Goal: Task Accomplishment & Management: Complete application form

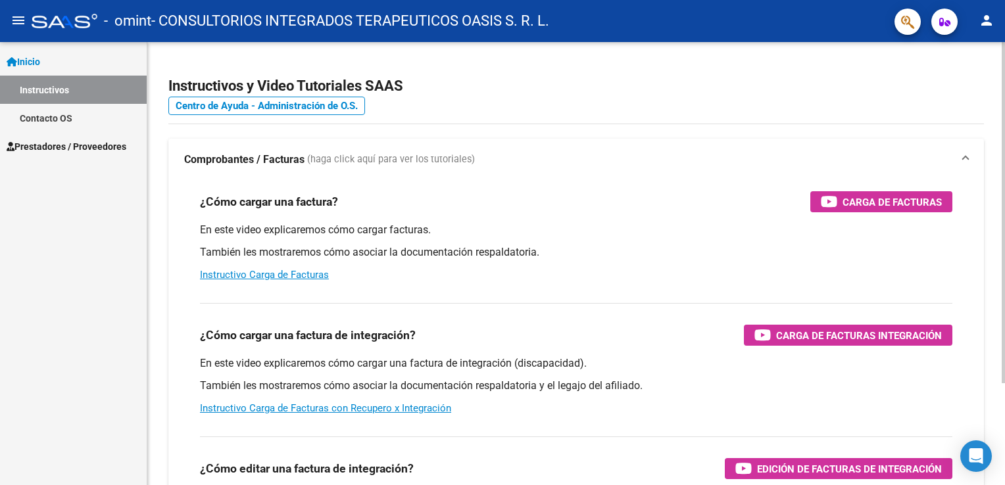
click at [683, 204] on div "¿Cómo cargar una factura? Carga de Facturas" at bounding box center [576, 201] width 752 height 21
click at [981, 49] on div "Instructivos y Video Tutoriales SAAS Centro de Ayuda - Administración de O.S. C…" at bounding box center [575, 330] width 857 height 577
drag, startPoint x: 0, startPoint y: 0, endPoint x: 559, endPoint y: 72, distance: 563.6
click at [560, 73] on app-root-component "Instructivos y Video Tutoriales SAAS Centro de Ayuda - Administración de O.S. C…" at bounding box center [575, 309] width 815 height 493
click at [987, 19] on mat-icon "person" at bounding box center [986, 20] width 16 height 16
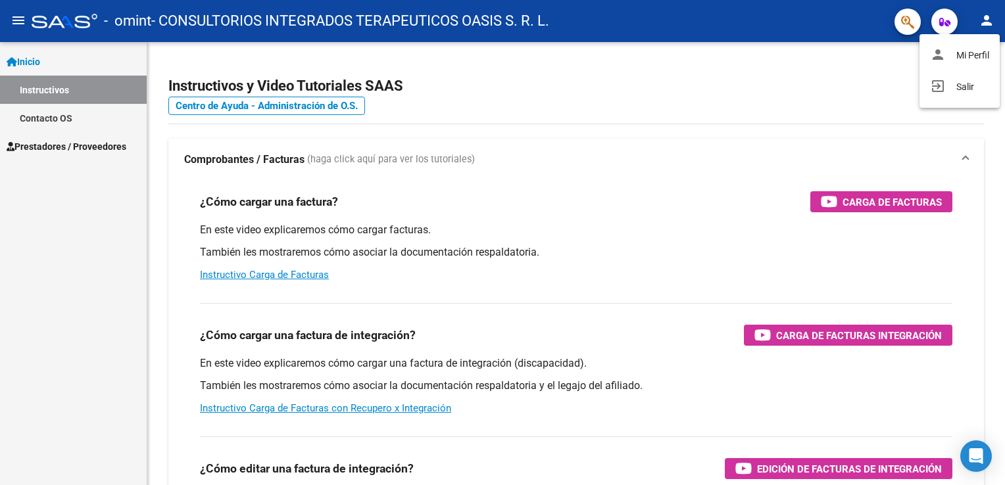
click at [823, 122] on div at bounding box center [502, 242] width 1005 height 485
click at [486, 14] on span "- CONSULTORIOS INTEGRADOS TERAPEUTICOS OASIS S. R. L." at bounding box center [350, 21] width 398 height 29
click at [988, 22] on mat-icon "person" at bounding box center [986, 20] width 16 height 16
click at [988, 22] on div at bounding box center [502, 242] width 1005 height 485
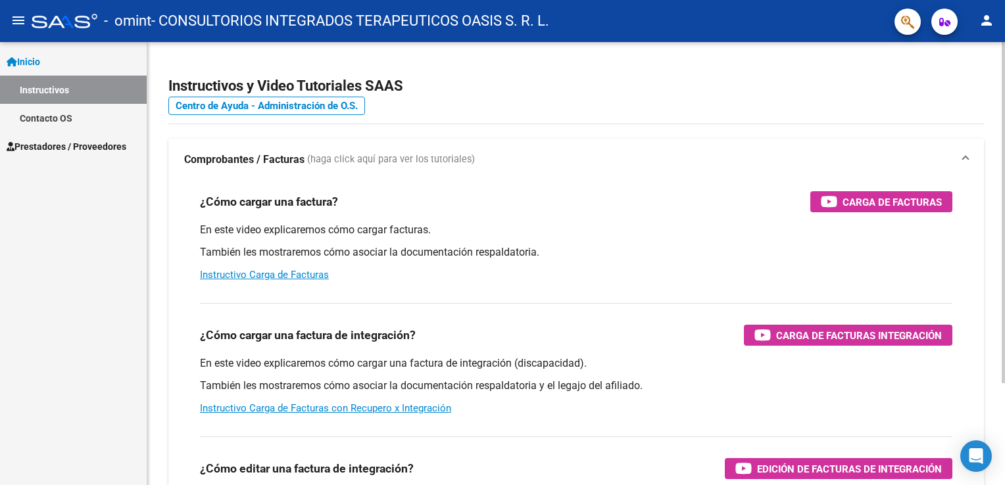
drag, startPoint x: 971, startPoint y: 0, endPoint x: 570, endPoint y: 47, distance: 403.2
click at [570, 47] on div "Instructivos y Video Tutoriales SAAS Centro de Ayuda - Administración de O.S. C…" at bounding box center [575, 330] width 857 height 577
click at [52, 145] on span "Prestadores / Proveedores" at bounding box center [67, 146] width 120 height 14
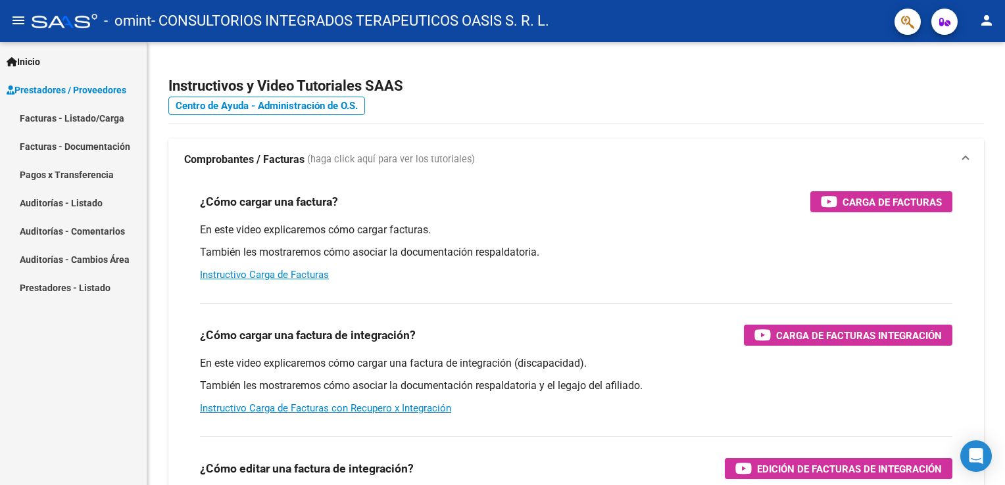
click at [67, 119] on link "Facturas - Listado/Carga" at bounding box center [73, 118] width 147 height 28
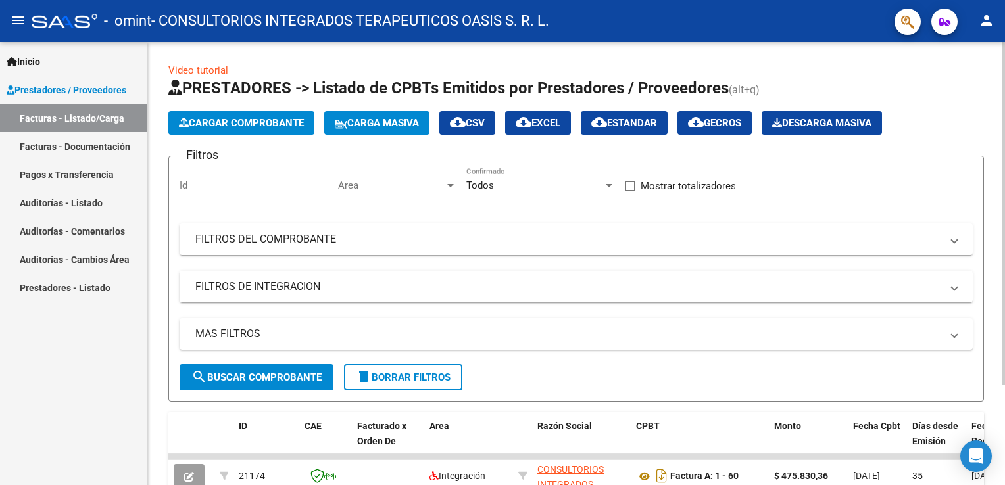
click at [264, 126] on span "Cargar Comprobante" at bounding box center [241, 123] width 125 height 12
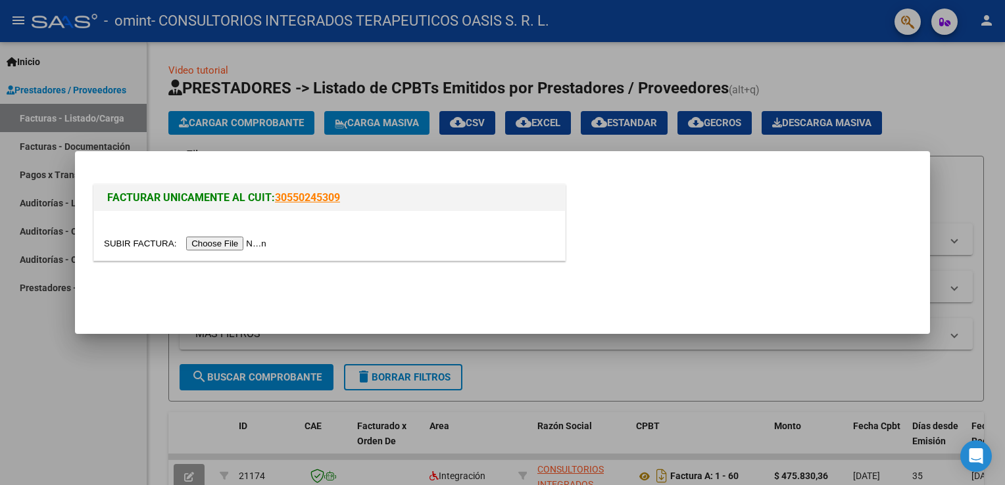
click at [220, 245] on input "file" at bounding box center [187, 244] width 166 height 14
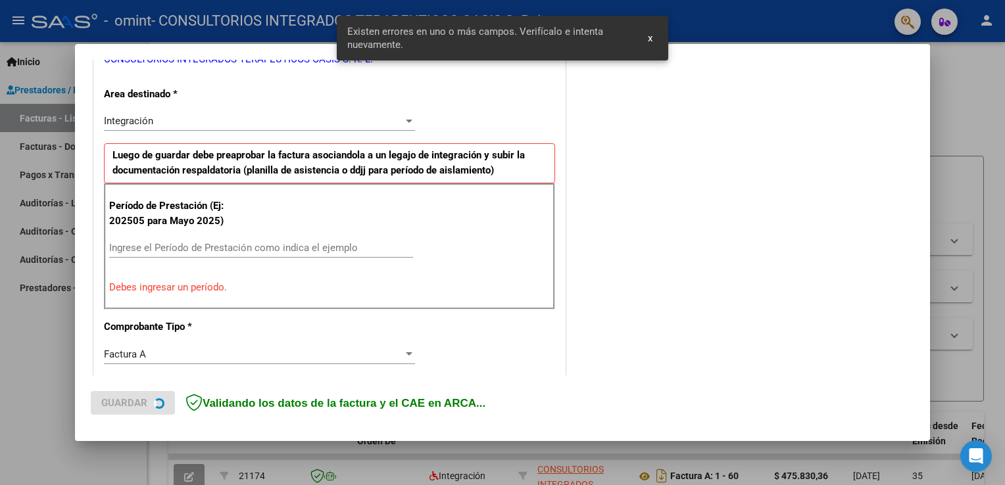
scroll to position [299, 0]
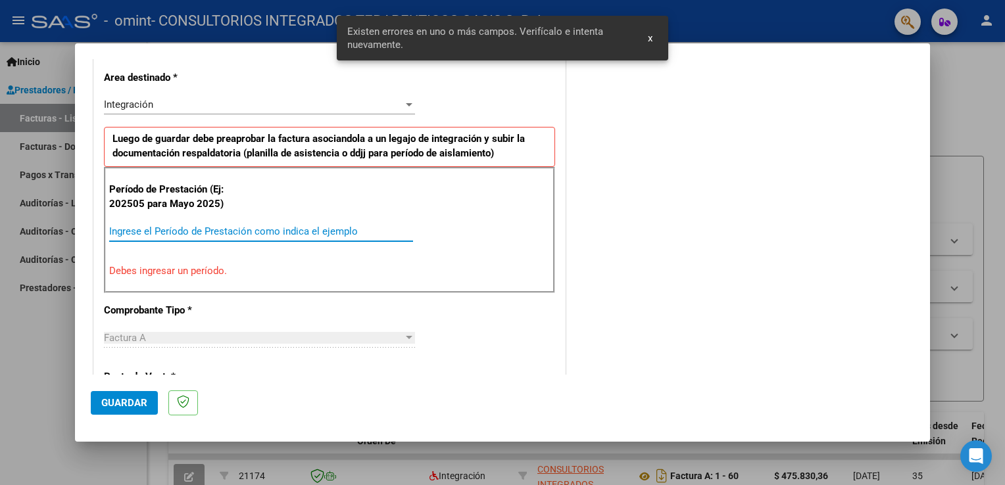
click at [208, 233] on input "Ingrese el Período de Prestación como indica el ejemplo" at bounding box center [261, 232] width 304 height 12
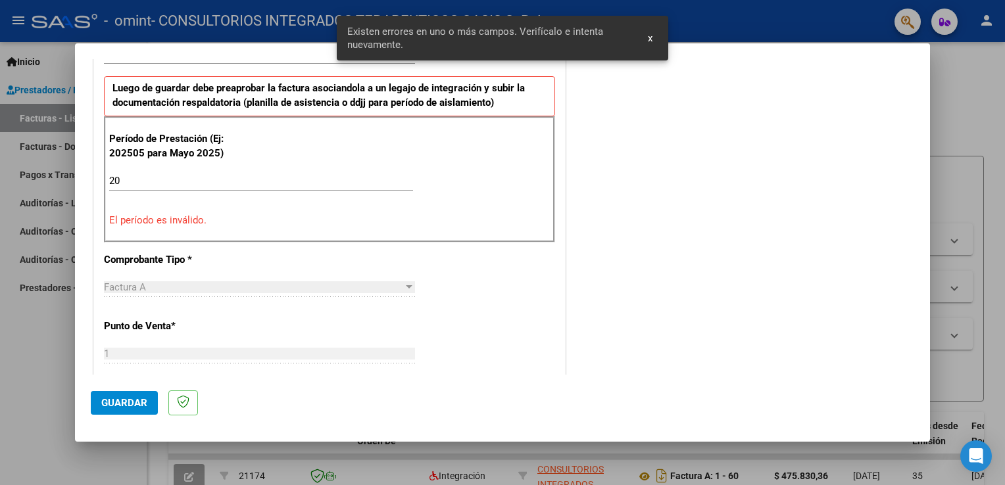
scroll to position [365, 0]
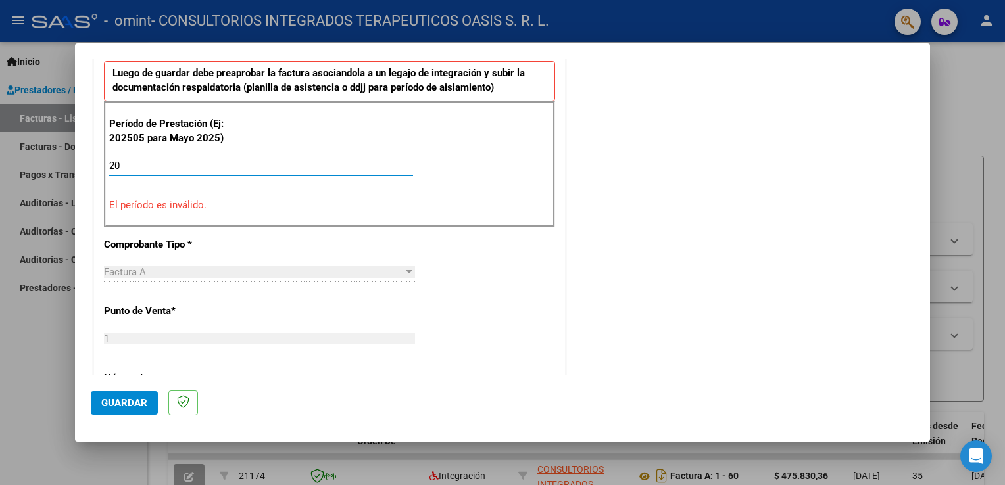
click at [150, 163] on input "20" at bounding box center [261, 166] width 304 height 12
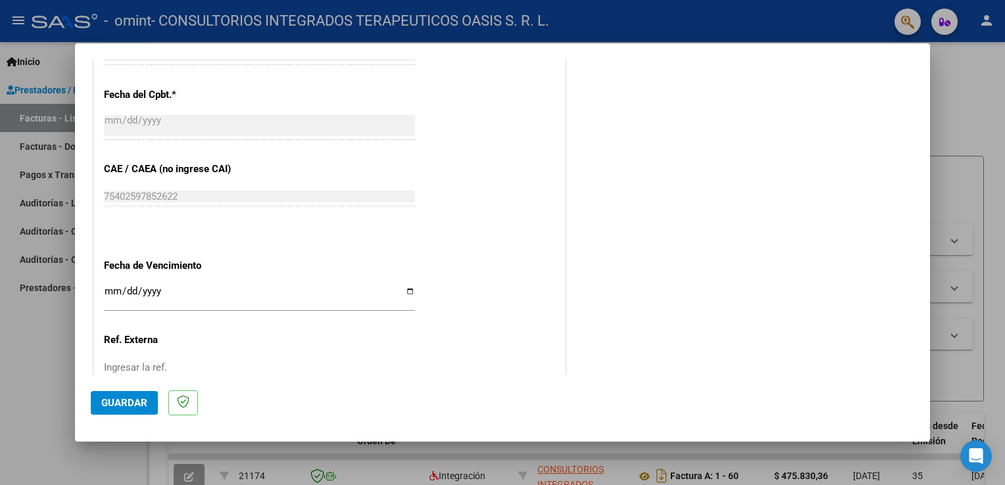
scroll to position [759, 0]
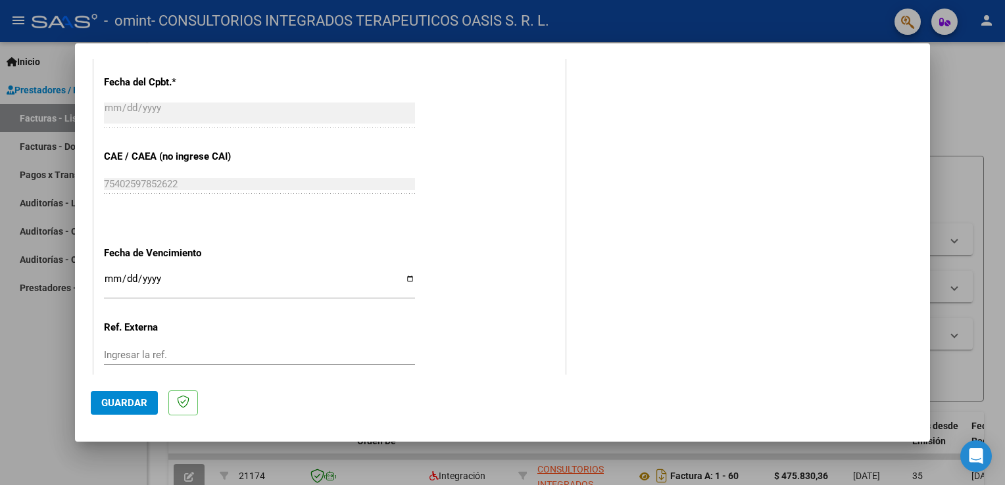
type input "202509"
click at [128, 405] on span "Guardar" at bounding box center [124, 403] width 46 height 12
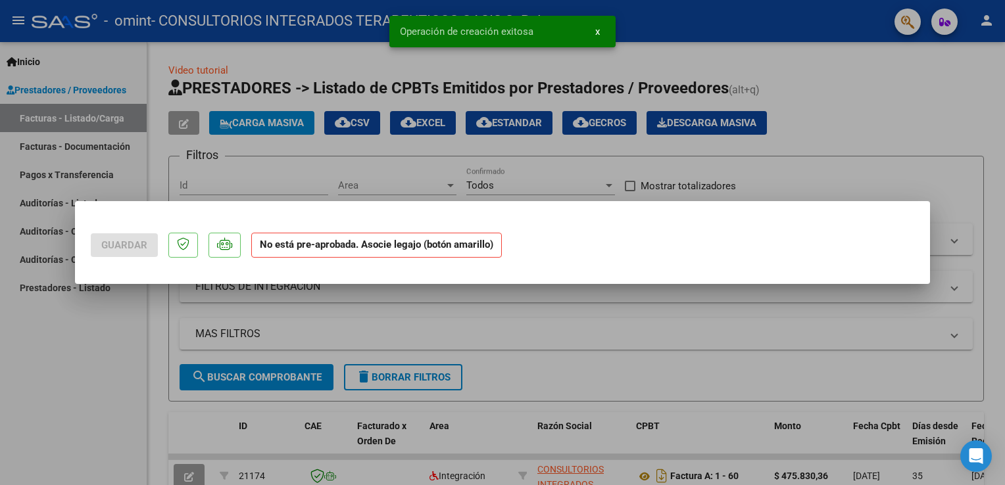
scroll to position [0, 0]
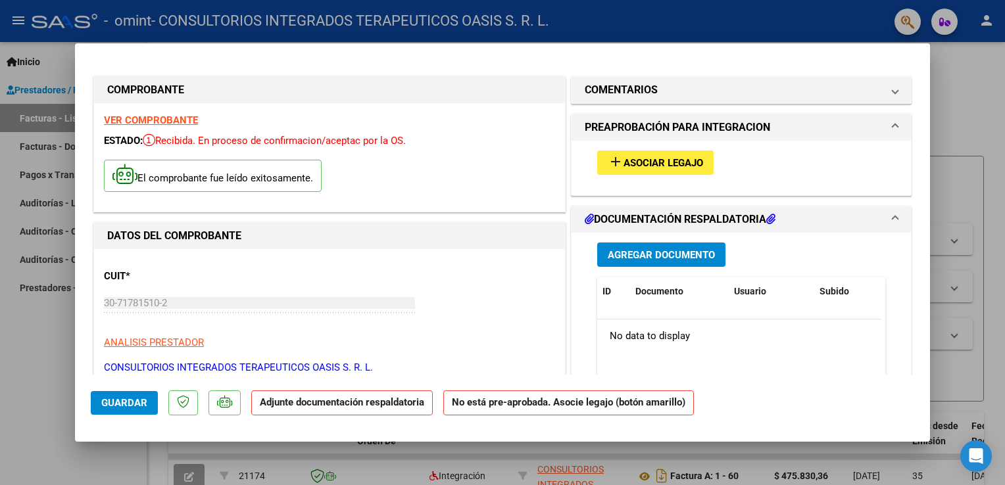
click at [673, 166] on span "Asociar Legajo" at bounding box center [663, 163] width 80 height 12
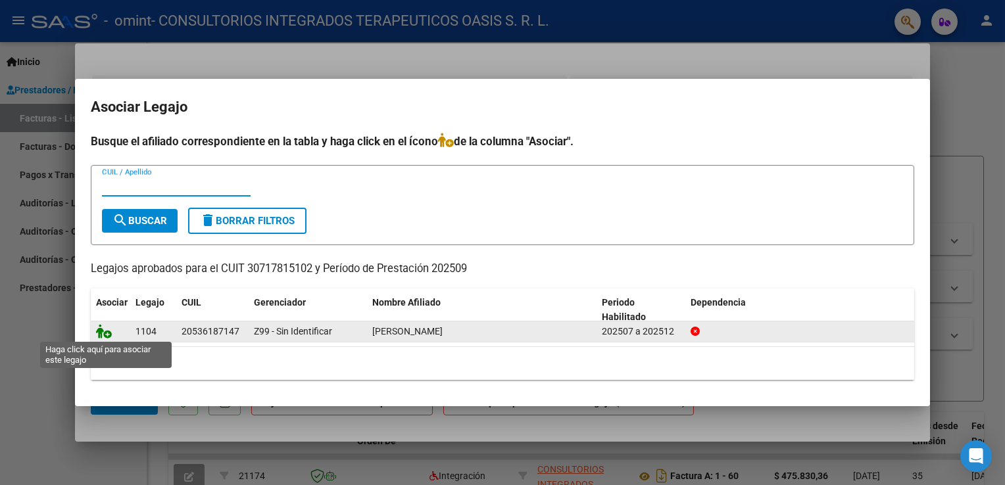
click at [105, 331] on icon at bounding box center [104, 331] width 16 height 14
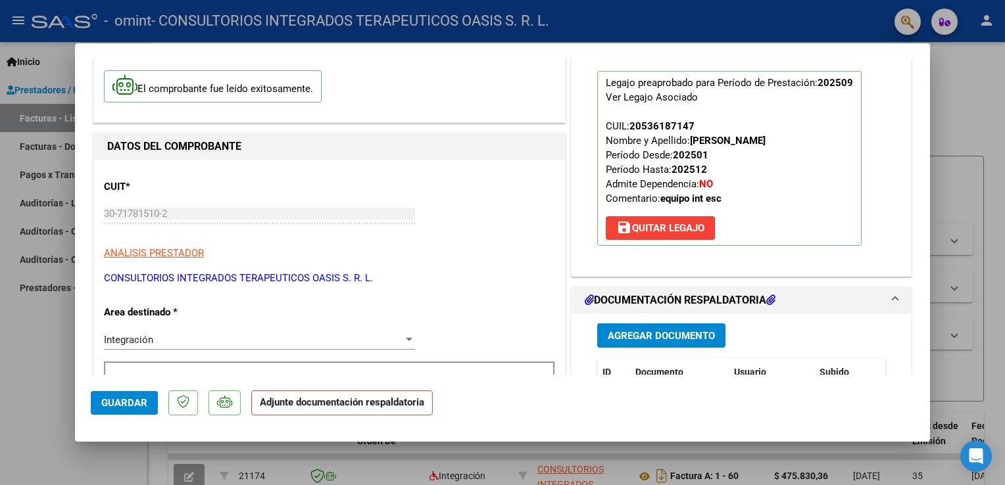
scroll to position [132, 0]
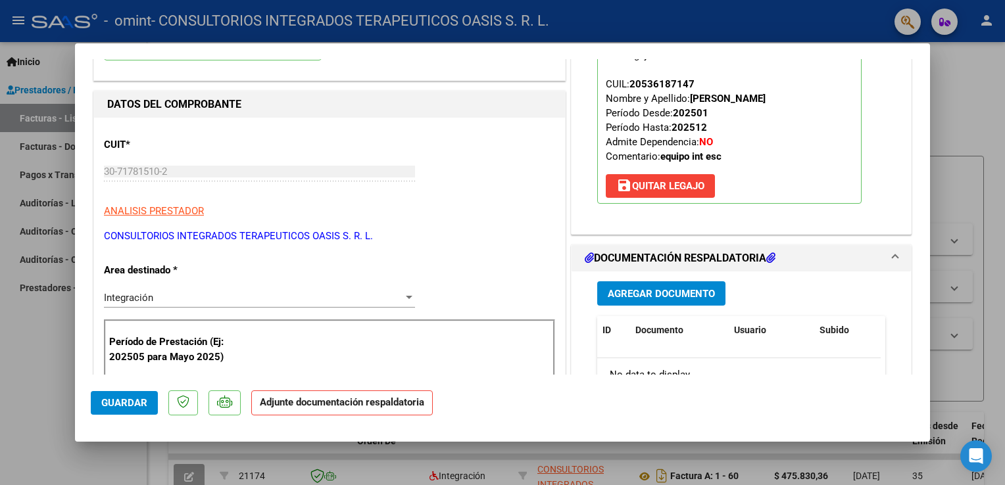
click at [676, 293] on span "Agregar Documento" at bounding box center [661, 294] width 107 height 12
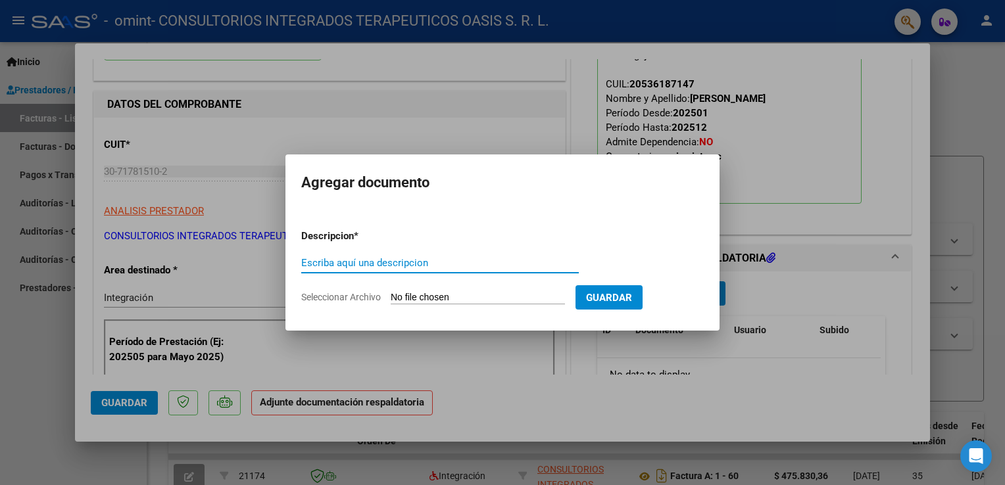
click at [423, 300] on input "Seleccionar Archivo" at bounding box center [478, 298] width 174 height 12
type input "C:\fakepath\SAIE ASISTENCIA SEPT 2025 NOAH SCHUMACHER.pdf"
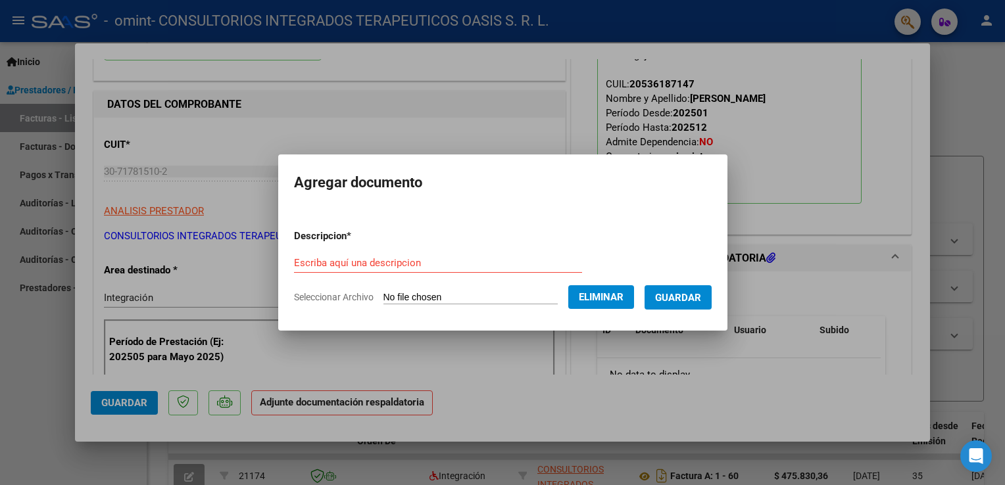
click at [369, 252] on form "Descripcion * Escriba aquí una descripcion Seleccionar Archivo Eliminar Guardar" at bounding box center [503, 267] width 418 height 96
click at [372, 264] on input "Escriba aquí una descripcion" at bounding box center [438, 263] width 288 height 12
type input "s"
type input "ASISTENCIA SEPTIEMBRE 2025 NOAH SCHUMACHER"
click at [700, 295] on span "Guardar" at bounding box center [678, 298] width 46 height 12
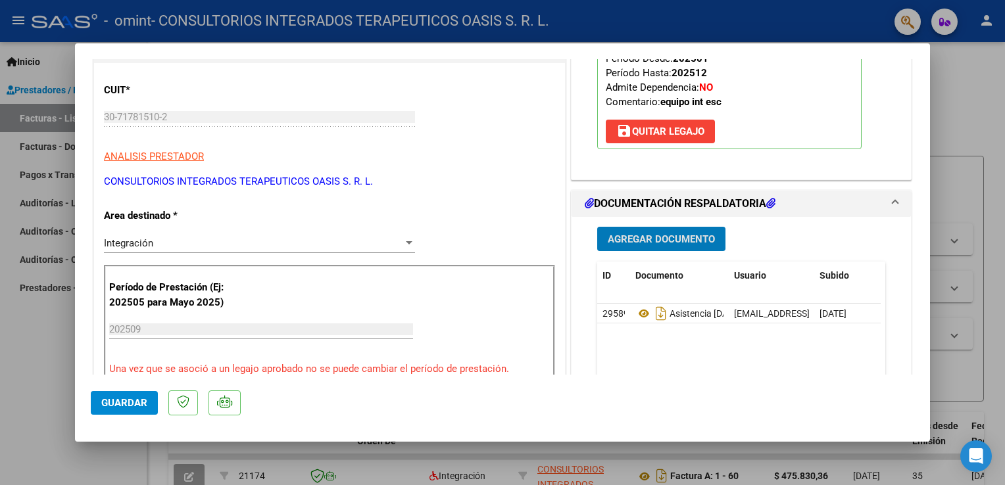
scroll to position [197, 0]
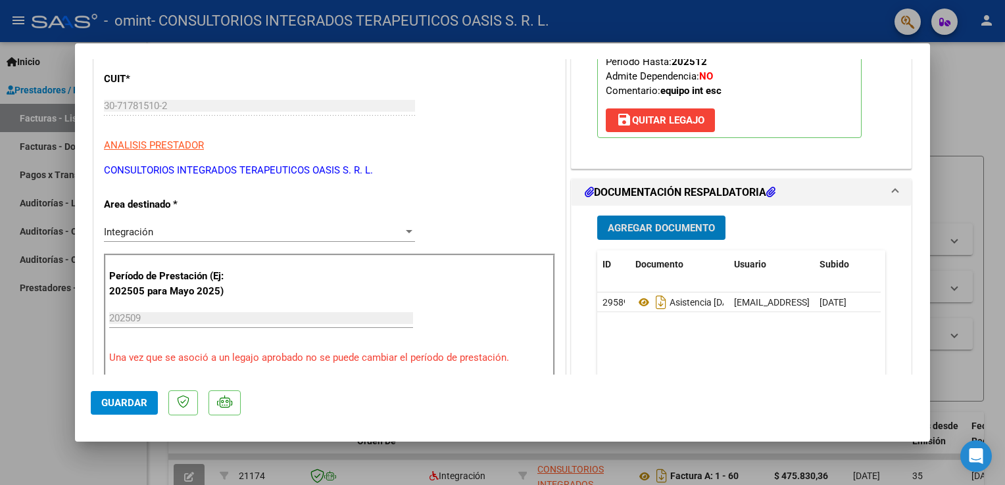
click at [128, 406] on span "Guardar" at bounding box center [124, 403] width 46 height 12
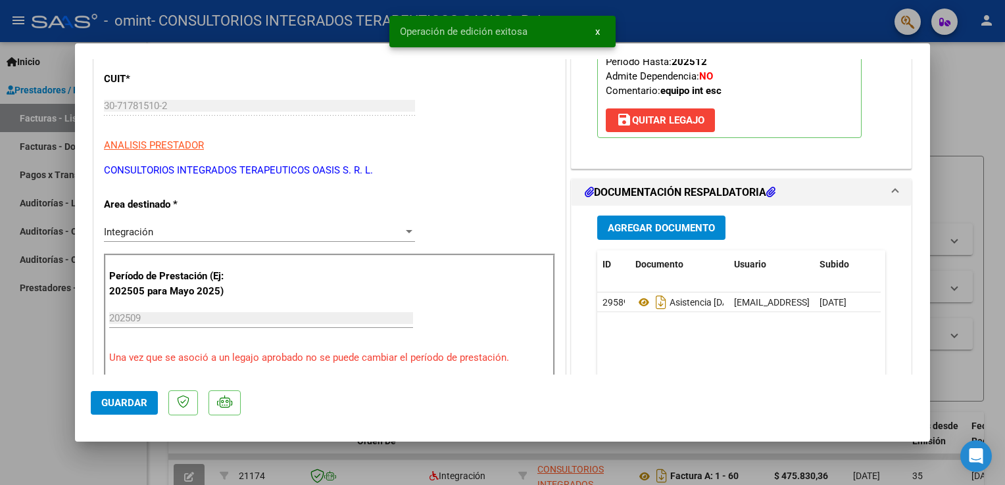
click at [128, 406] on span "Guardar" at bounding box center [124, 403] width 46 height 12
click at [952, 78] on div at bounding box center [502, 242] width 1005 height 485
type input "$ 0,00"
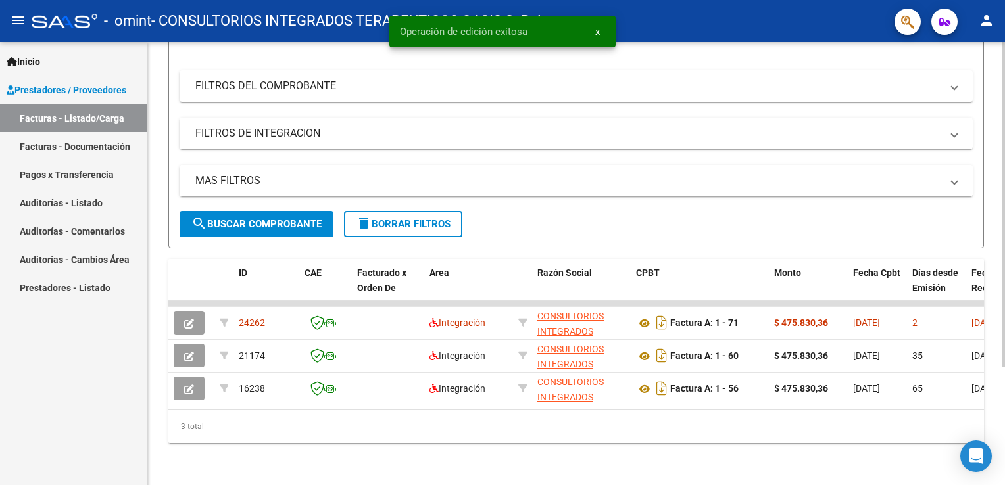
scroll to position [160, 0]
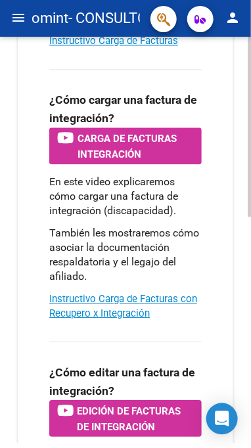
scroll to position [329, 0]
